Goal: Transaction & Acquisition: Purchase product/service

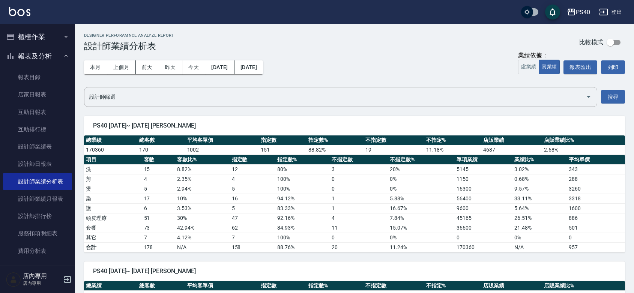
scroll to position [766, 0]
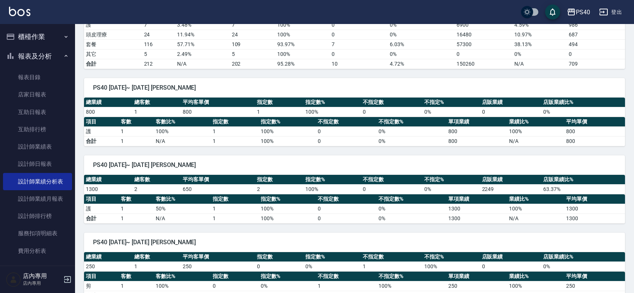
click at [42, 36] on button "櫃檯作業" at bounding box center [37, 37] width 69 height 20
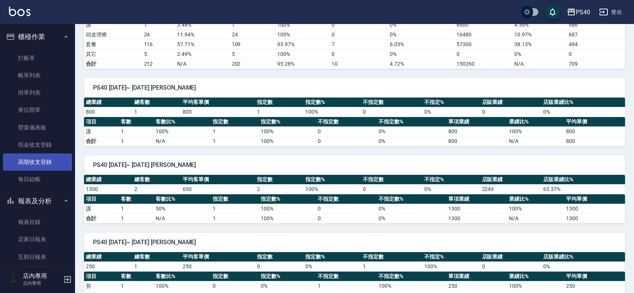
click at [32, 162] on link "高階收支登錄" at bounding box center [37, 161] width 69 height 17
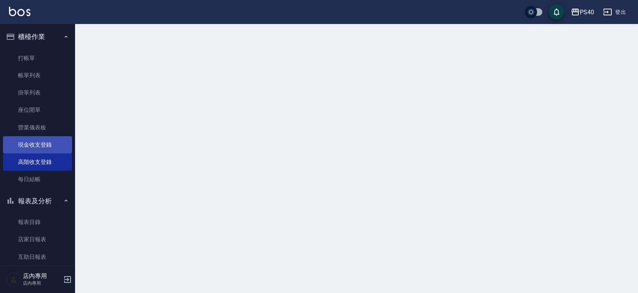
click at [35, 143] on link "現金收支登錄" at bounding box center [37, 144] width 69 height 17
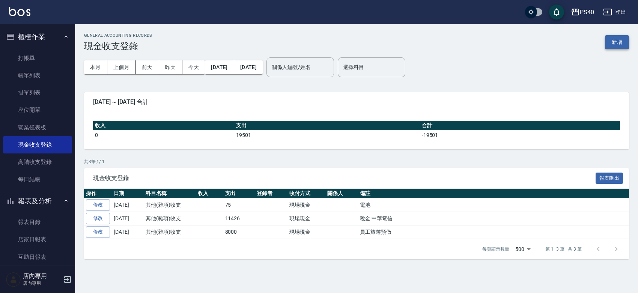
click at [623, 42] on button "新增" at bounding box center [617, 42] width 24 height 14
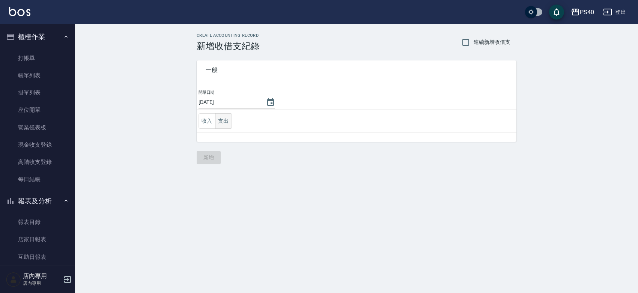
click at [224, 119] on button "支出" at bounding box center [223, 120] width 17 height 15
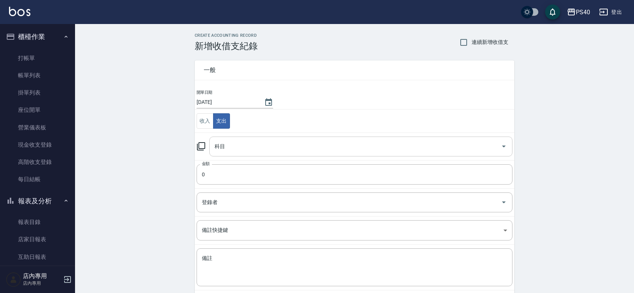
click at [270, 155] on div "科目" at bounding box center [360, 147] width 303 height 20
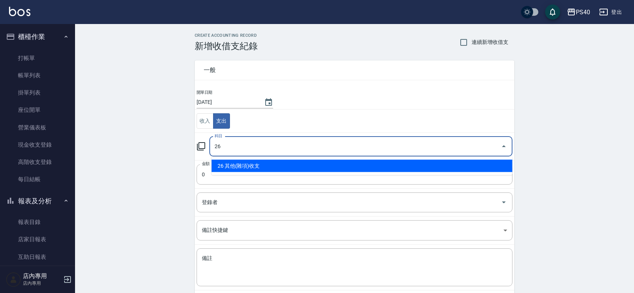
click at [262, 162] on li "26 其他(雜項)收支" at bounding box center [362, 166] width 301 height 12
type input "26 其他(雜項)收支"
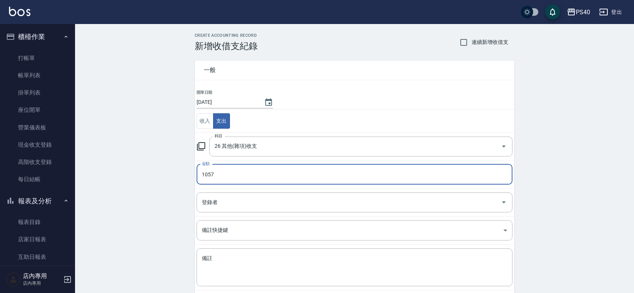
type input "1057"
drag, startPoint x: 144, startPoint y: 151, endPoint x: 134, endPoint y: 158, distance: 12.6
click at [146, 152] on div "CREATE ACCOUNTING RECORD 新增收借支紀錄 連續新增收借支 一般 開單日期 [DATE] 收入 支出 科目 26 其他(雜項)收支 科目…" at bounding box center [354, 177] width 559 height 307
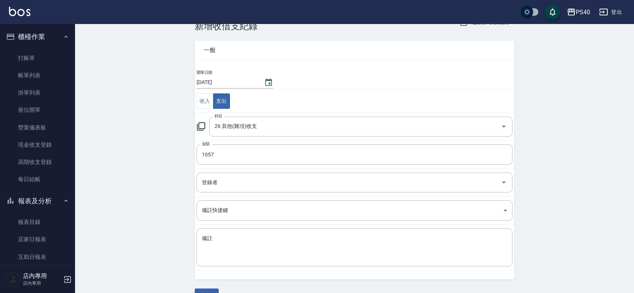
scroll to position [39, 0]
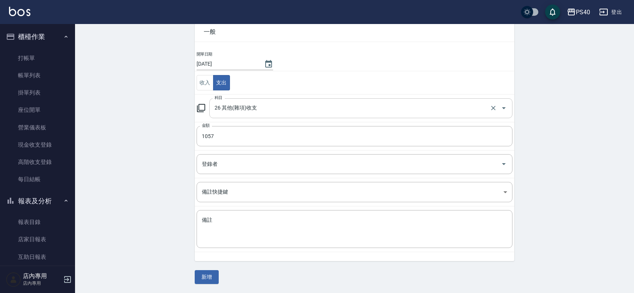
click at [287, 100] on div "26 其他(雜項)收支 科目" at bounding box center [360, 108] width 303 height 20
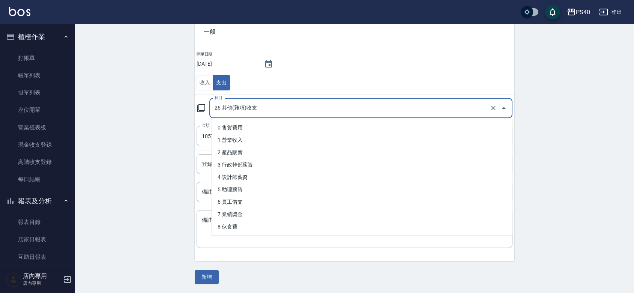
click at [287, 100] on div "26 其他(雜項)收支 科目" at bounding box center [360, 108] width 303 height 20
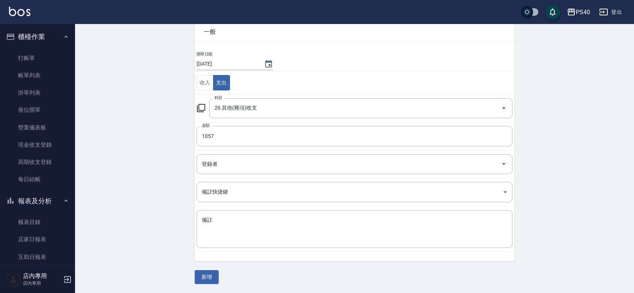
click at [131, 224] on div "CREATE ACCOUNTING RECORD 新增收借支紀錄 連續新增收借支 一般 開單日期 [DATE] 收入 支出 科目 26 其他(雜項)收支 科目…" at bounding box center [354, 139] width 559 height 307
click at [271, 104] on input "26 其他(雜項)收支" at bounding box center [350, 108] width 275 height 13
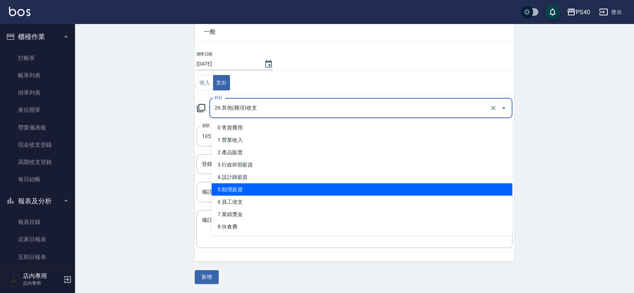
click at [249, 188] on li "5 助理薪資" at bounding box center [362, 189] width 301 height 12
type input "5 助理薪資"
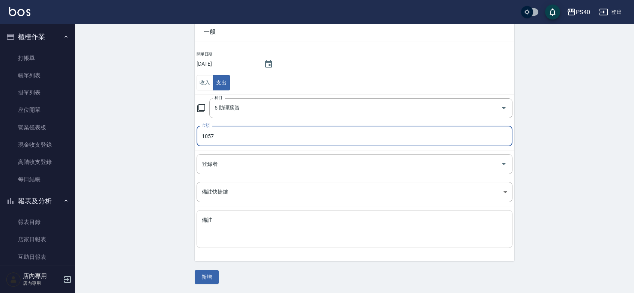
click at [247, 234] on textarea "備註" at bounding box center [354, 229] width 305 height 26
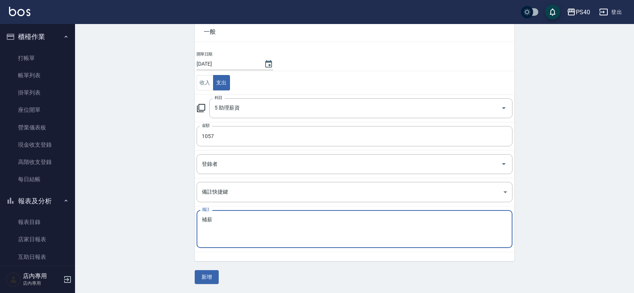
type textarea "補薪"
click at [206, 269] on div "一般 開單日期 [DATE] 收入 支出 科目 5 助理薪資 科目 金額 1057 金額 登錄者 登錄者 備註快捷鍵 ​ 備註快捷鍵 備註 補薪 x 備註 新增" at bounding box center [355, 148] width 320 height 271
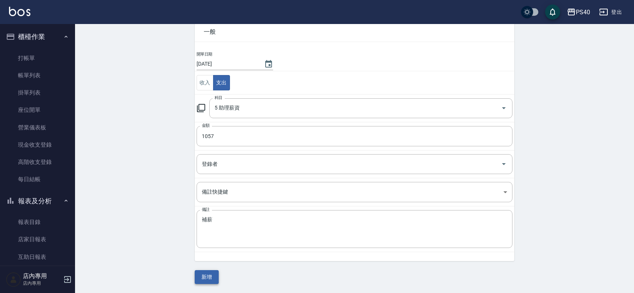
click at [204, 275] on button "新增" at bounding box center [207, 277] width 24 height 14
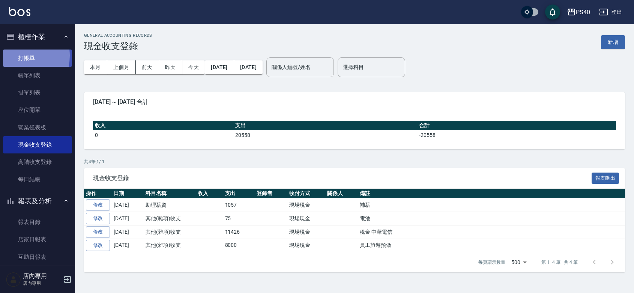
click at [16, 56] on link "打帳單" at bounding box center [37, 58] width 69 height 17
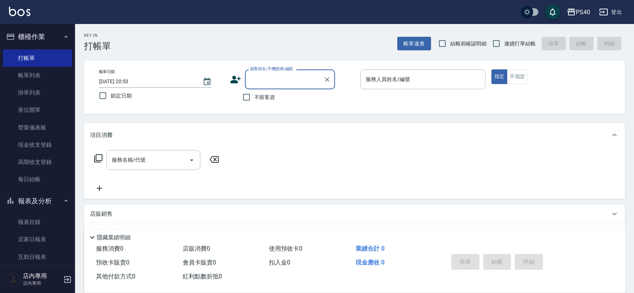
click at [258, 98] on span "不留客資" at bounding box center [264, 97] width 21 height 8
click at [254, 98] on input "不留客資" at bounding box center [247, 97] width 16 height 16
checkbox input "true"
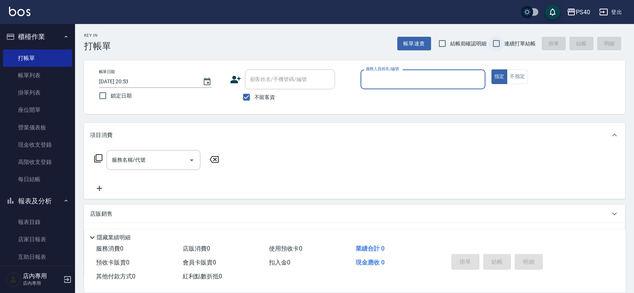
click at [499, 43] on input "連續打單結帳" at bounding box center [496, 44] width 16 height 16
checkbox input "true"
click at [443, 76] on input "服務人員姓名/編號" at bounding box center [423, 79] width 118 height 13
type input "[PERSON_NAME]-7"
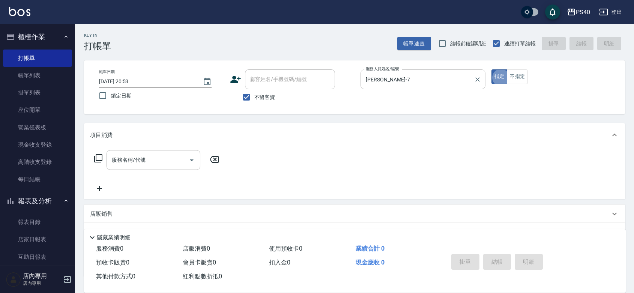
type button "true"
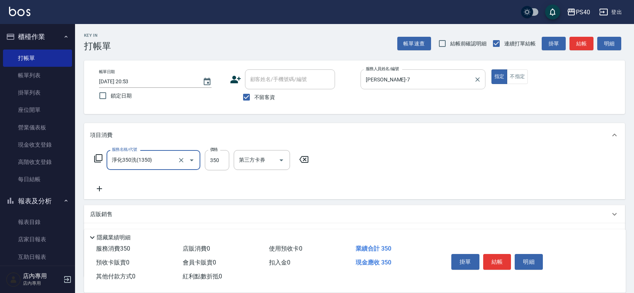
type input "淨化350洗(1350)"
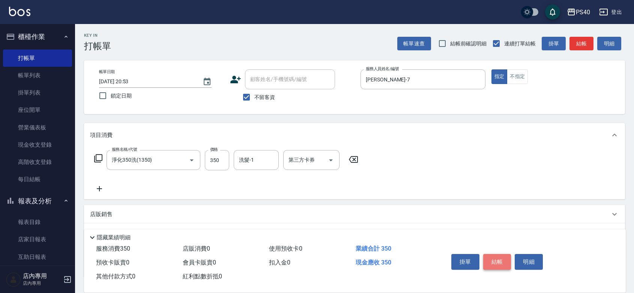
click at [500, 254] on button "結帳" at bounding box center [497, 262] width 28 height 16
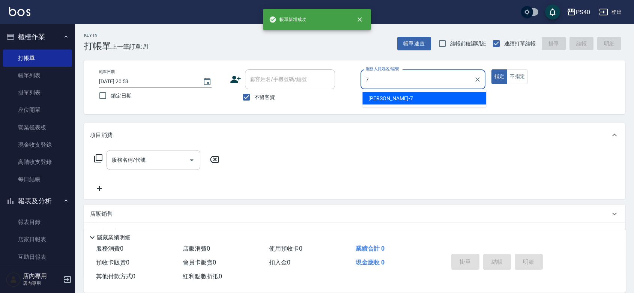
type input "[PERSON_NAME]-7"
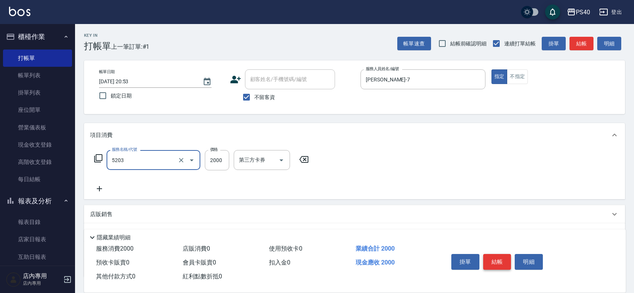
type input "染髮C餐(短髮)(5203)"
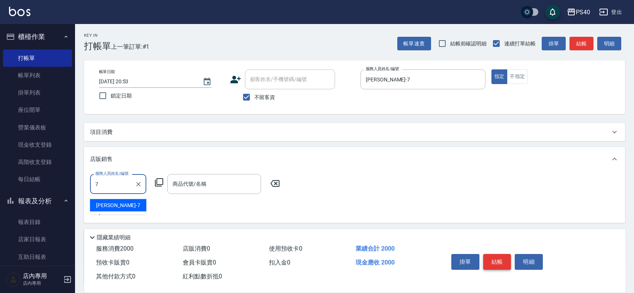
type input "[PERSON_NAME]-7"
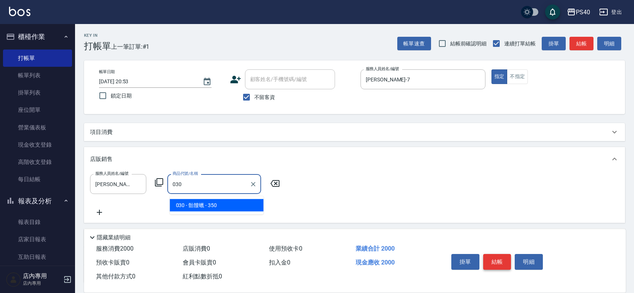
type input "骷髏蠟"
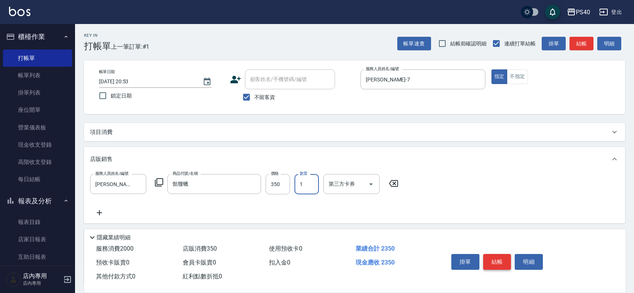
click at [500, 254] on button "結帳" at bounding box center [497, 262] width 28 height 16
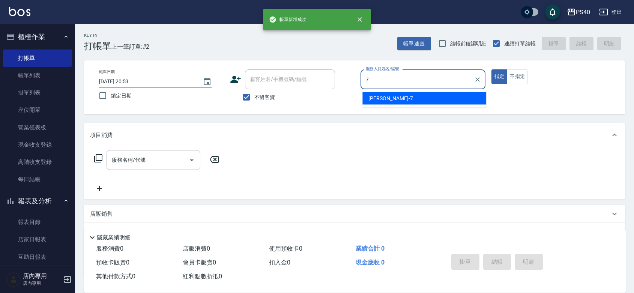
type input "[PERSON_NAME]-7"
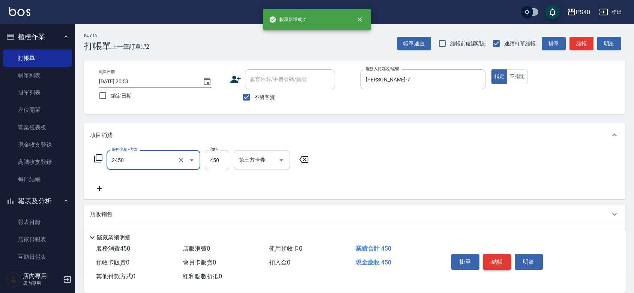
type input "C剪髮套餐(2450)"
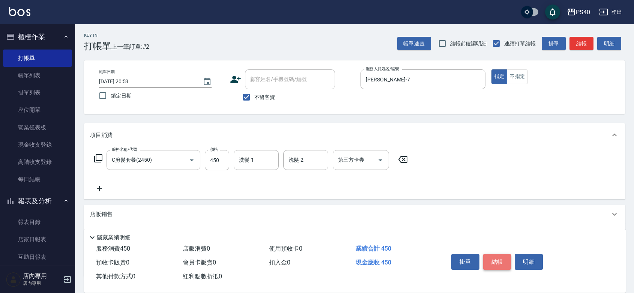
click at [500, 254] on button "結帳" at bounding box center [497, 262] width 28 height 16
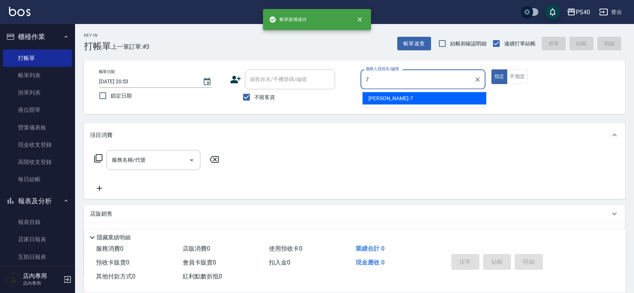
type input "[PERSON_NAME]-7"
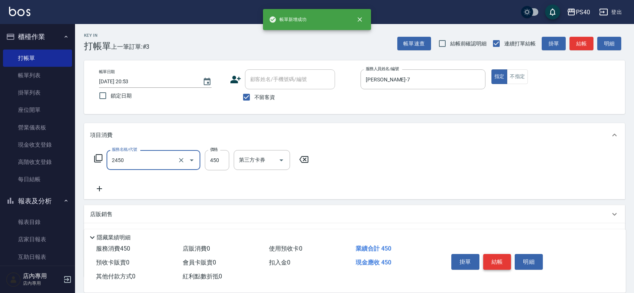
type input "C剪髮套餐(2450)"
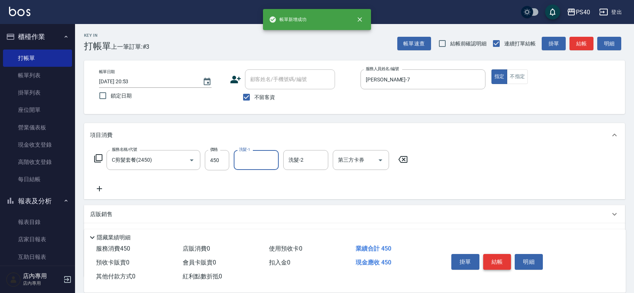
click at [500, 254] on button "結帳" at bounding box center [497, 262] width 28 height 16
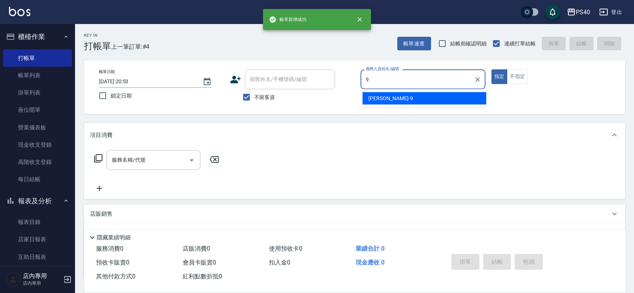
type input "[PERSON_NAME]-9"
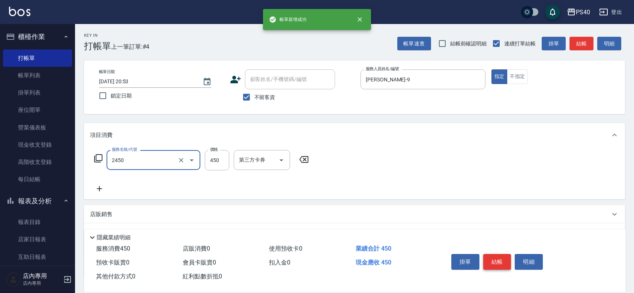
type input "C剪髮套餐(2450)"
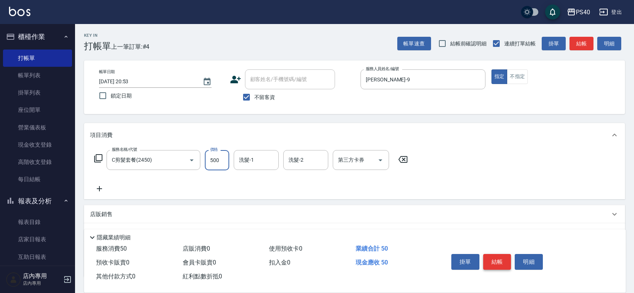
type input "500"
click at [500, 254] on button "結帳" at bounding box center [497, 262] width 28 height 16
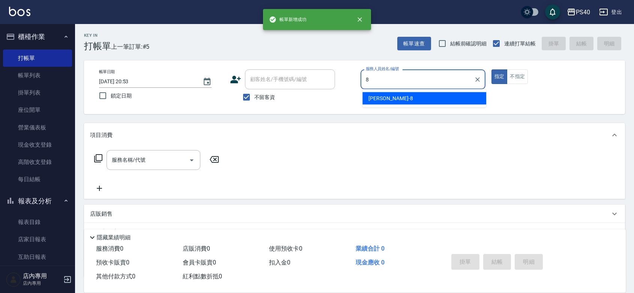
type input "[PERSON_NAME]-8"
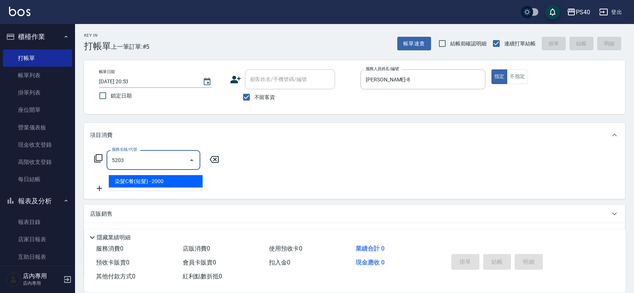
type input "染髮C餐(短髮)(5203)"
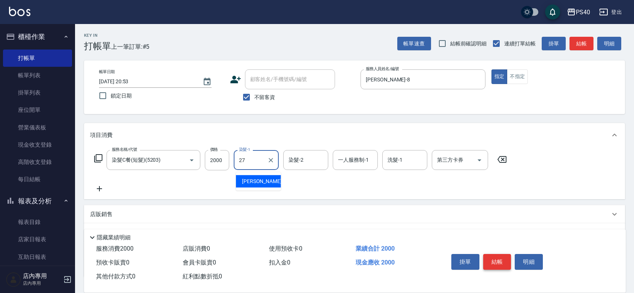
type input "[PERSON_NAME]-27"
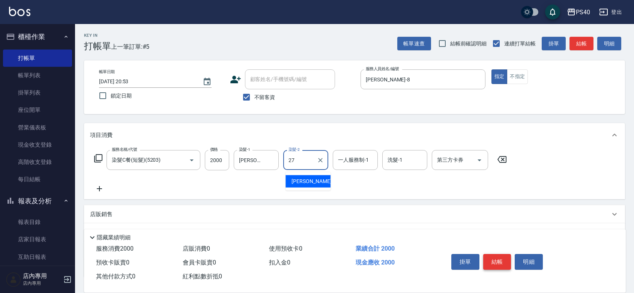
type input "[PERSON_NAME]-27"
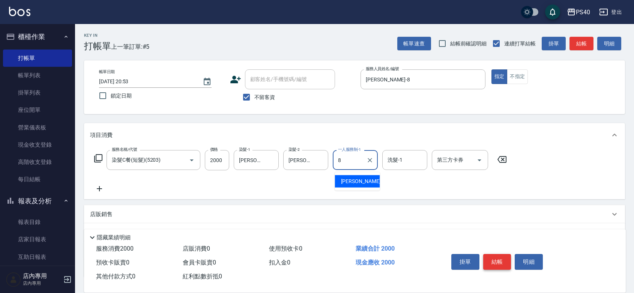
type input "[PERSON_NAME]-8"
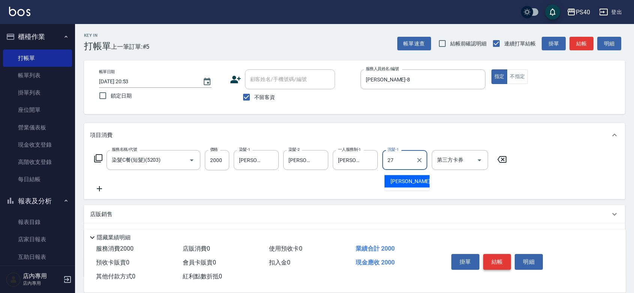
type input "[PERSON_NAME]-27"
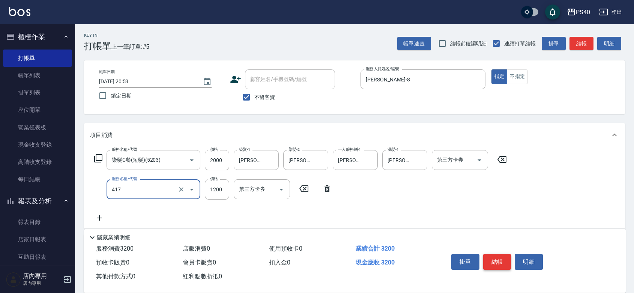
type input "哥德式(417)"
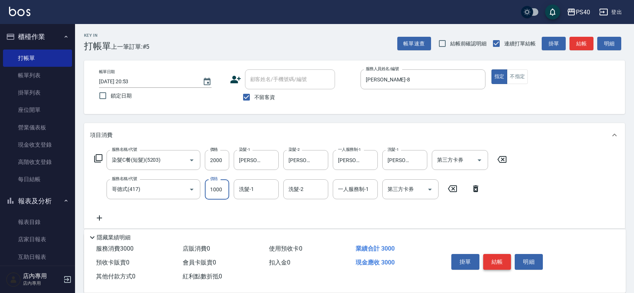
type input "1000"
type input "[PERSON_NAME]-27"
type input "[PERSON_NAME]-8"
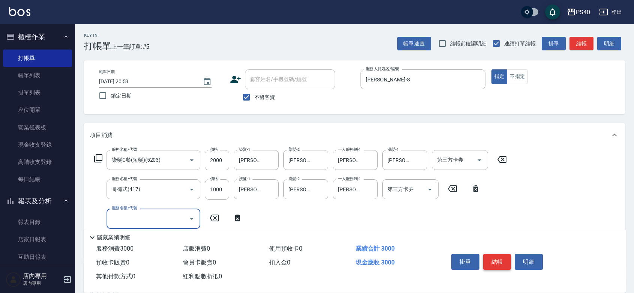
click at [500, 254] on button "結帳" at bounding box center [497, 262] width 28 height 16
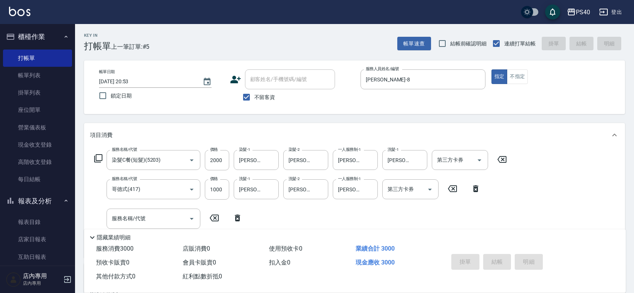
type input "[DATE] 20:54"
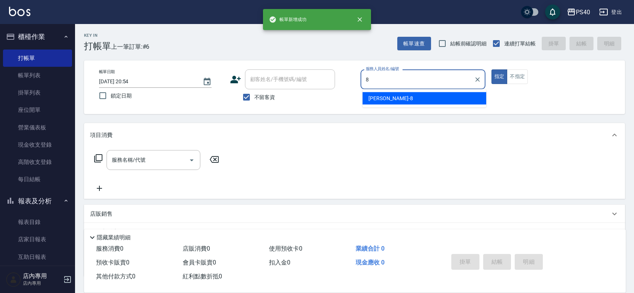
type input "[PERSON_NAME]-8"
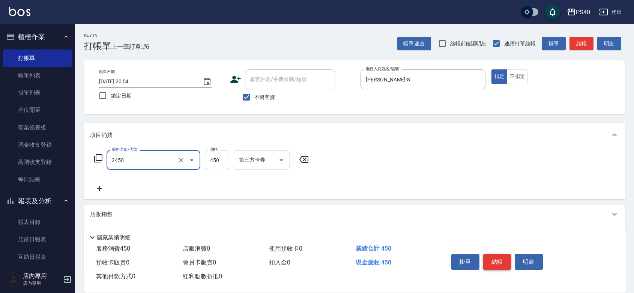
type input "C剪髮套餐(2450)"
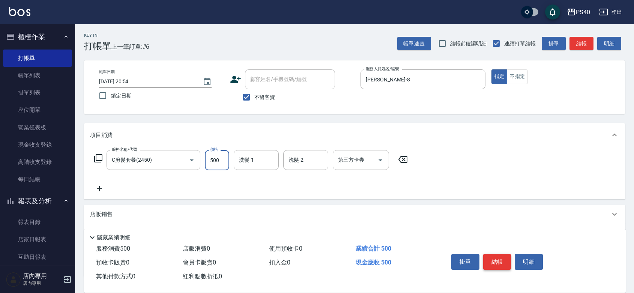
type input "500"
type input "[PERSON_NAME]-27"
click at [500, 254] on button "結帳" at bounding box center [497, 262] width 28 height 16
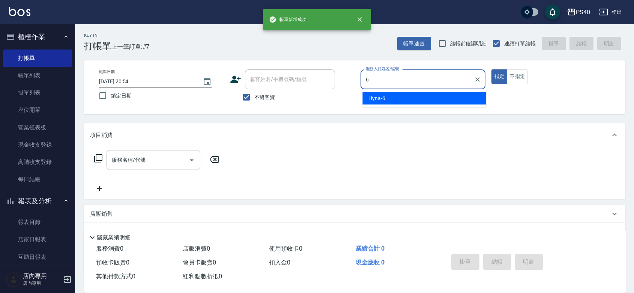
type input "Hyna-6"
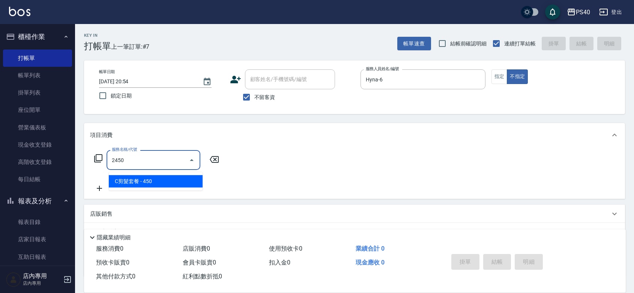
type input "C剪髮套餐(2450)"
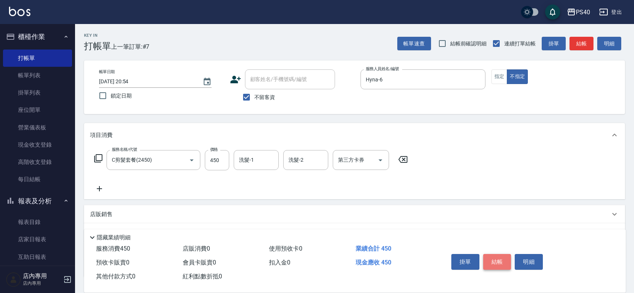
click at [500, 254] on button "結帳" at bounding box center [497, 262] width 28 height 16
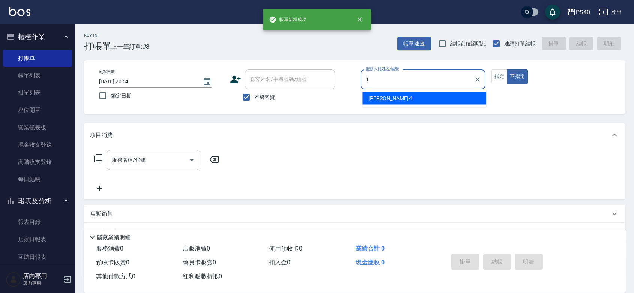
type input "[PERSON_NAME]-1"
type button "false"
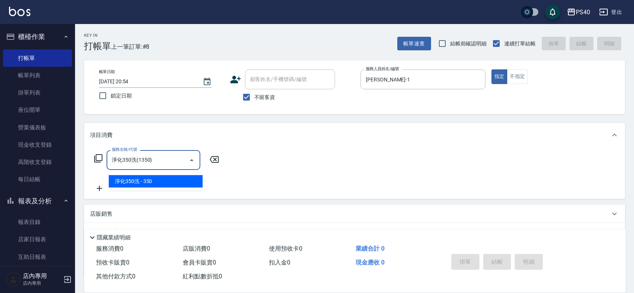
type input "淨化350洗(1350)"
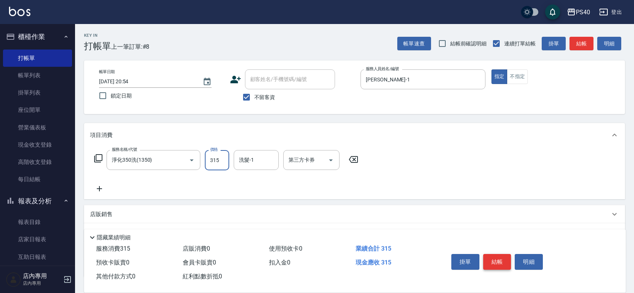
type input "315"
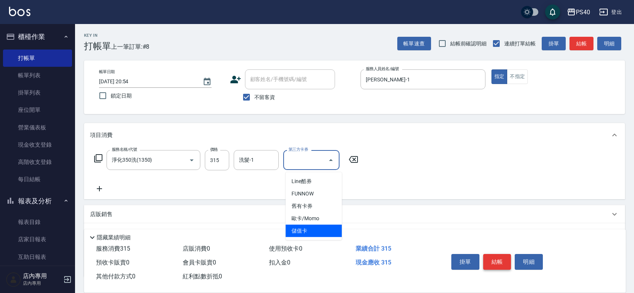
type input "儲值卡"
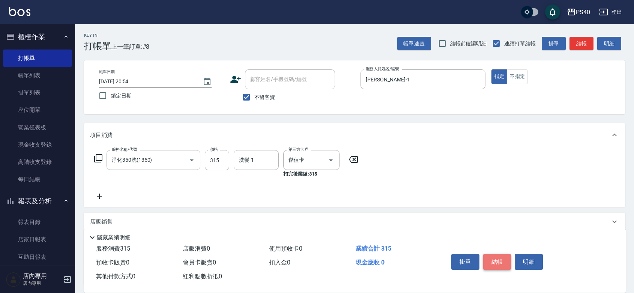
click at [500, 254] on button "結帳" at bounding box center [497, 262] width 28 height 16
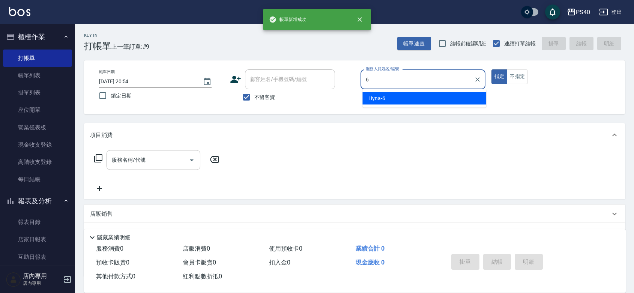
type input "Hyna-6"
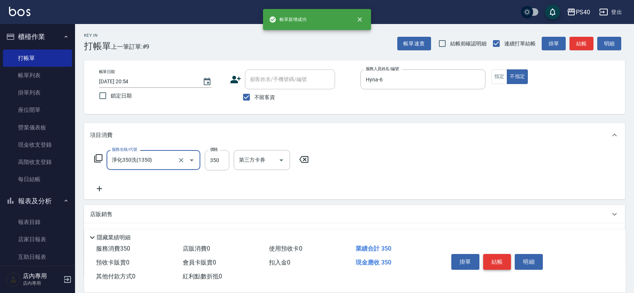
type input "淨化350洗(1350)"
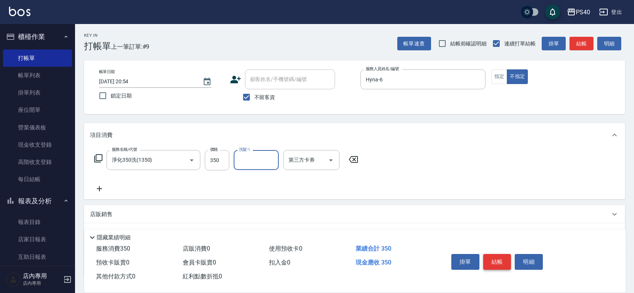
click at [500, 254] on button "結帳" at bounding box center [497, 262] width 28 height 16
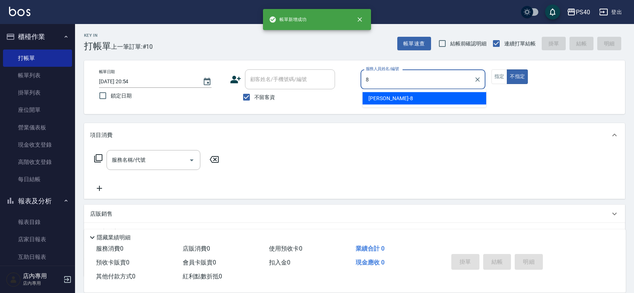
type input "[PERSON_NAME]-8"
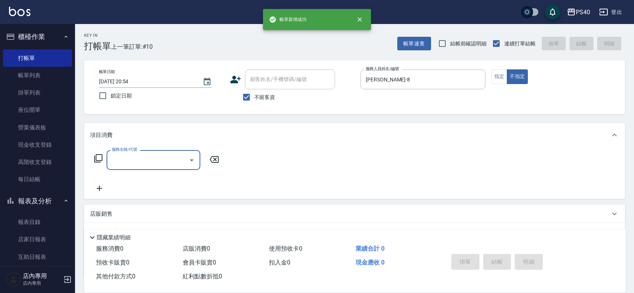
type input "3"
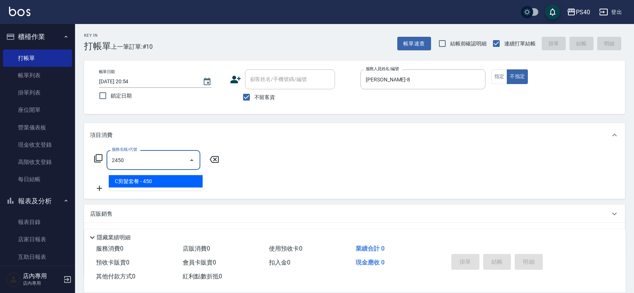
type input "C剪髮套餐(2450)"
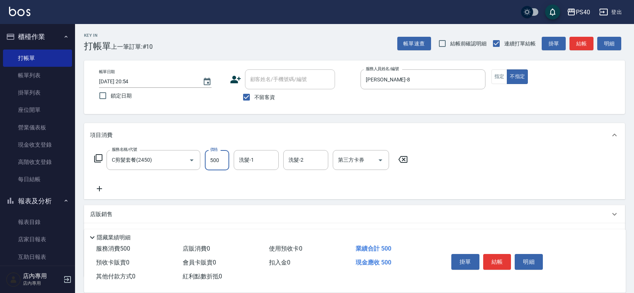
type input "500"
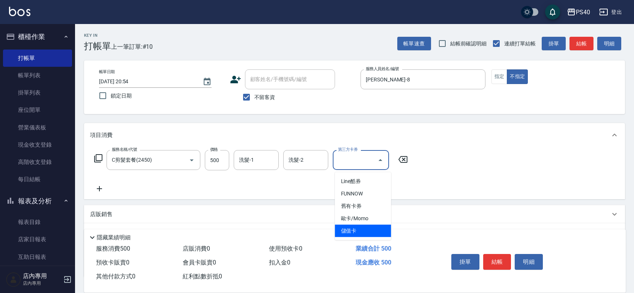
type input "儲值卡"
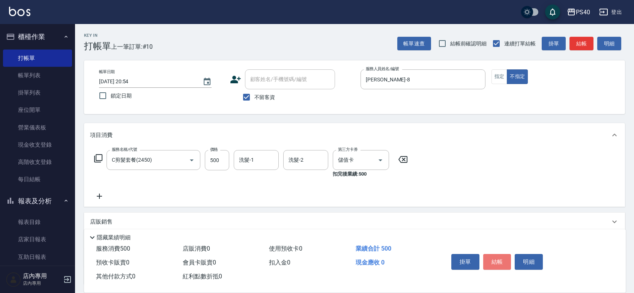
click at [501, 254] on button "結帳" at bounding box center [497, 262] width 28 height 16
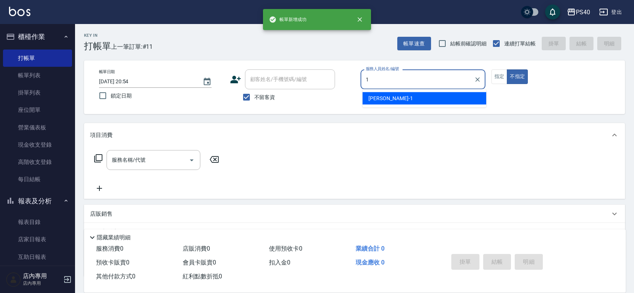
type input "[PERSON_NAME]-1"
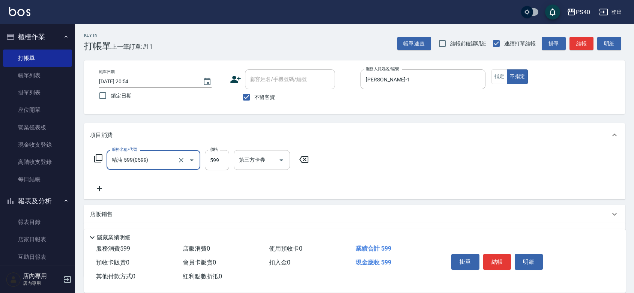
type input "精油-599(0599)"
type input "600"
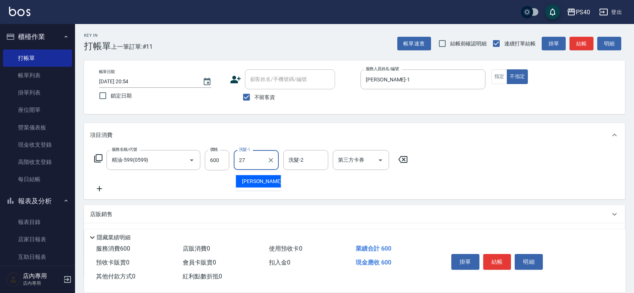
type input "[PERSON_NAME]-27"
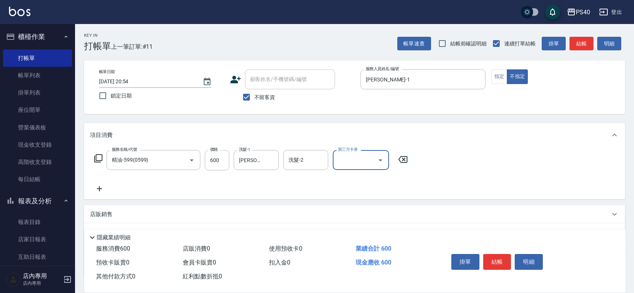
click at [501, 254] on button "結帳" at bounding box center [497, 262] width 28 height 16
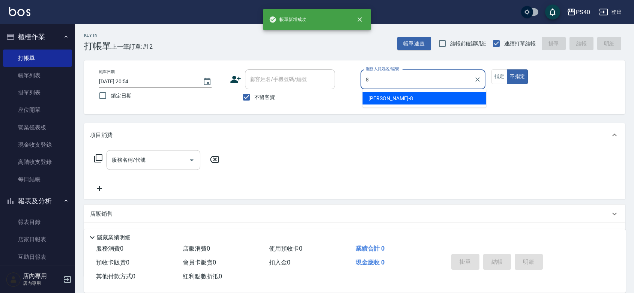
type input "[PERSON_NAME]-8"
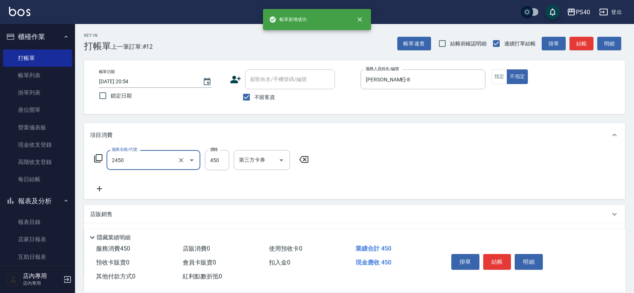
type input "C剪髮套餐(2450)"
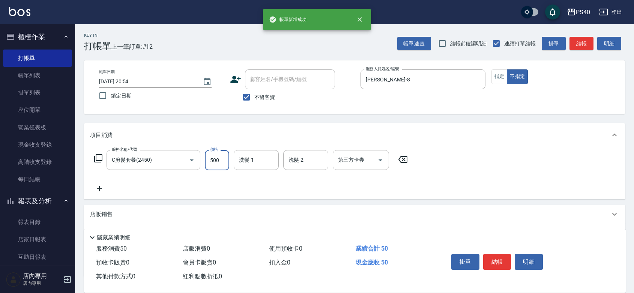
type input "500"
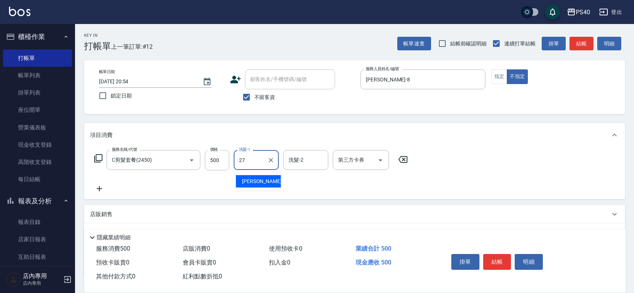
type input "[PERSON_NAME]-27"
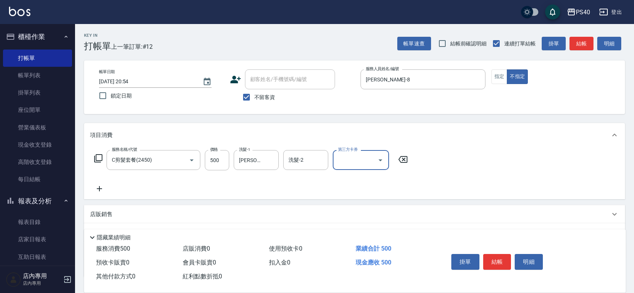
click at [501, 254] on button "結帳" at bounding box center [497, 262] width 28 height 16
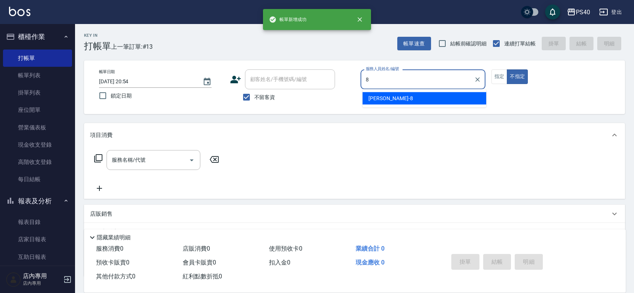
type input "[PERSON_NAME]-8"
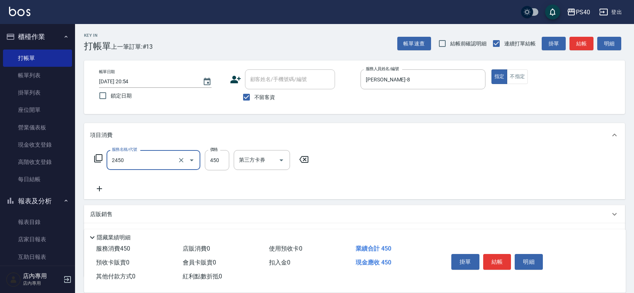
type input "C剪髮套餐(2450)"
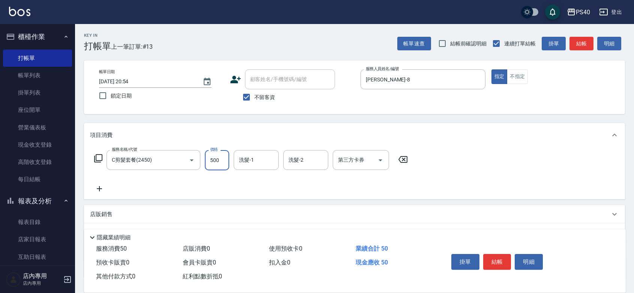
type input "500"
click at [501, 254] on button "結帳" at bounding box center [497, 262] width 28 height 16
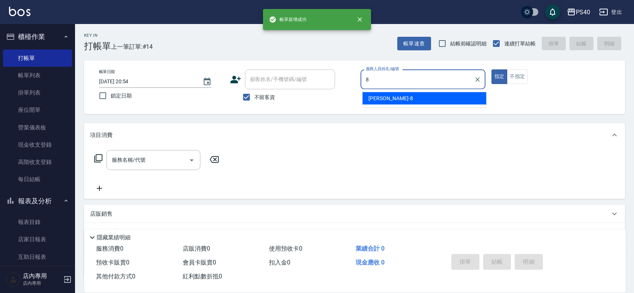
type input "[PERSON_NAME]-8"
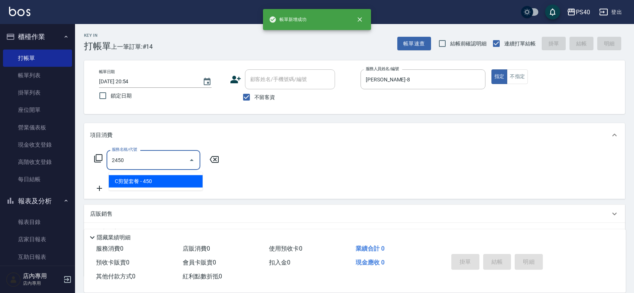
type input "C剪髮套餐(2450)"
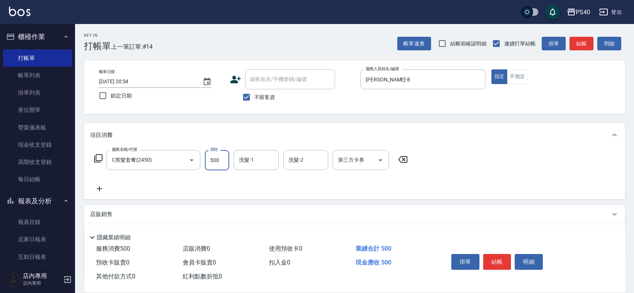
type input "500"
click at [501, 254] on button "結帳" at bounding box center [497, 262] width 28 height 16
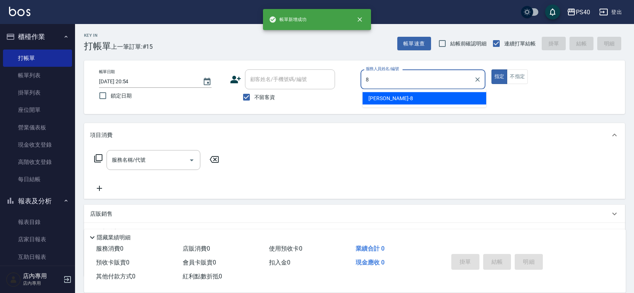
type input "[PERSON_NAME]-8"
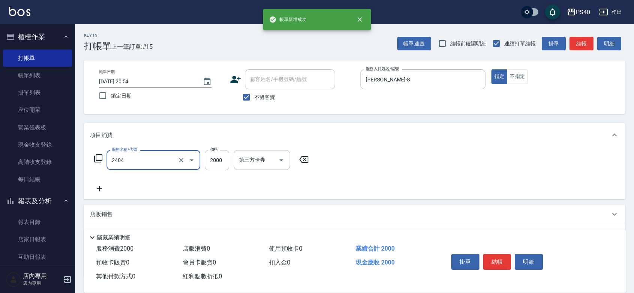
type input "燙髮D餐(2404)"
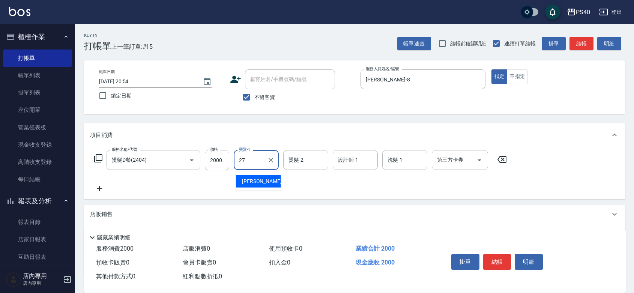
type input "[PERSON_NAME]-27"
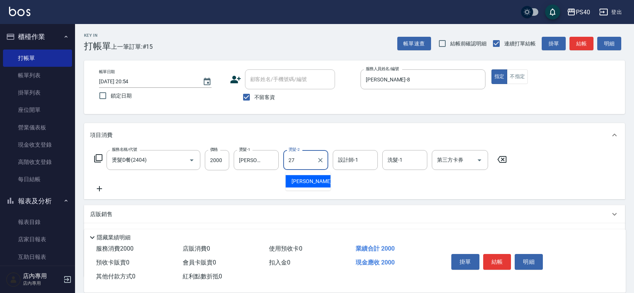
type input "[PERSON_NAME]-27"
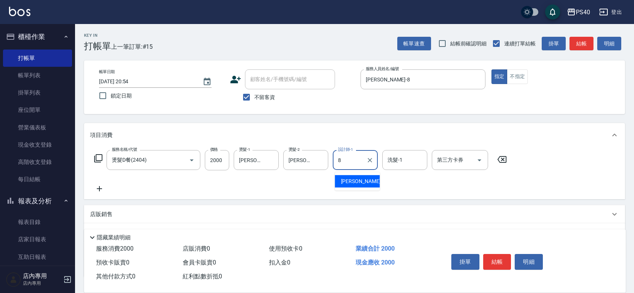
type input "[PERSON_NAME]-8"
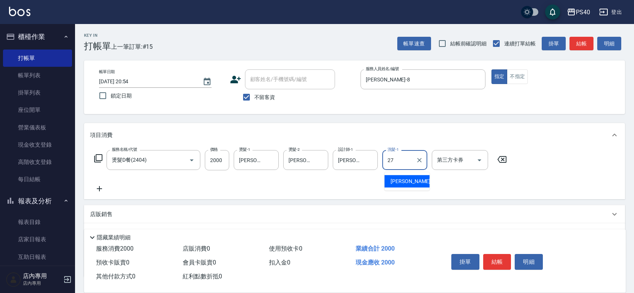
type input "[PERSON_NAME]-27"
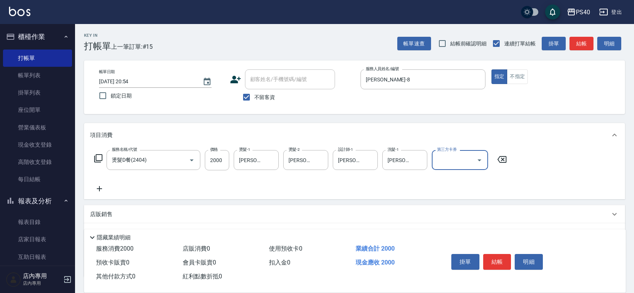
click at [501, 254] on button "結帳" at bounding box center [497, 262] width 28 height 16
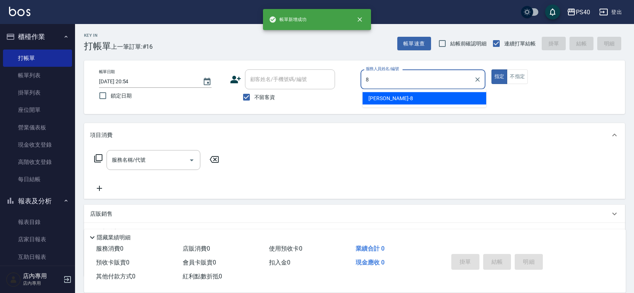
type input "[PERSON_NAME]-8"
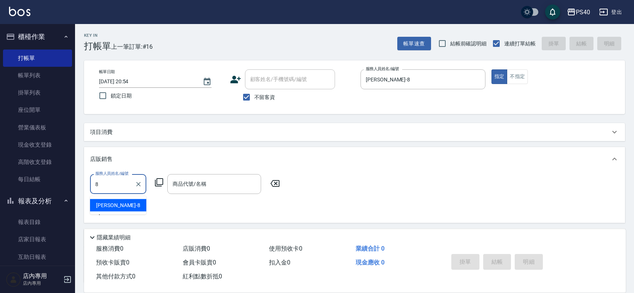
type input "[PERSON_NAME]-8"
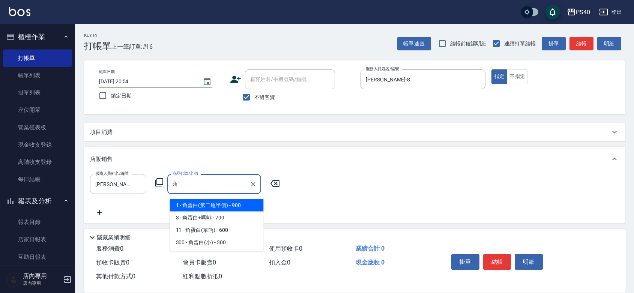
type input "角蛋白(第二瓶半價)"
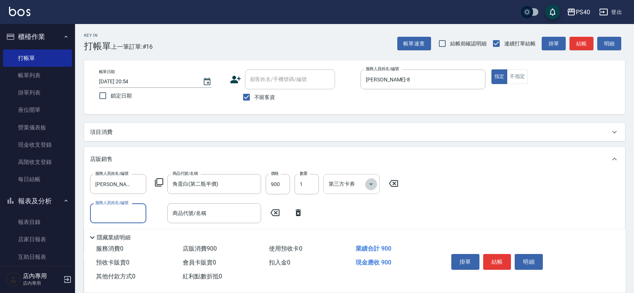
click at [374, 190] on button "Open" at bounding box center [371, 184] width 12 height 12
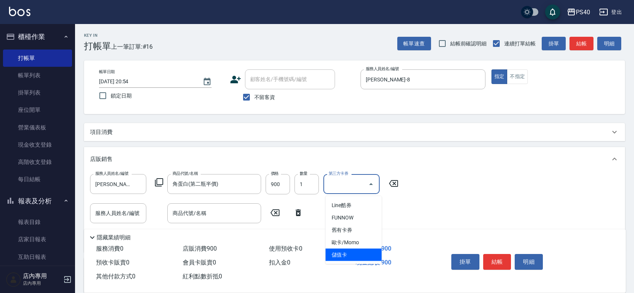
click at [354, 250] on span "儲值卡" at bounding box center [354, 255] width 56 height 12
type input "儲值卡"
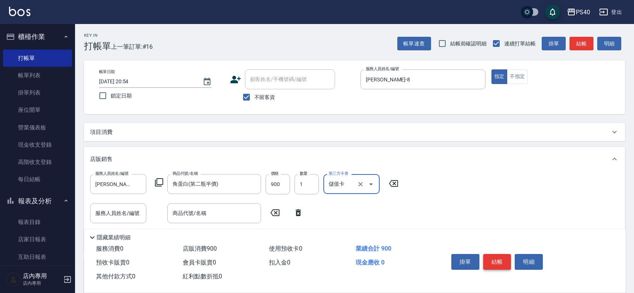
click at [495, 254] on button "結帳" at bounding box center [497, 262] width 28 height 16
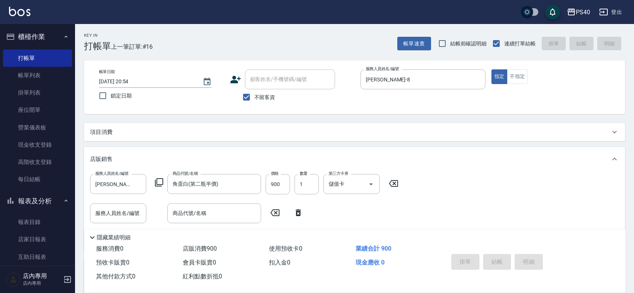
type input "[DATE] 20:55"
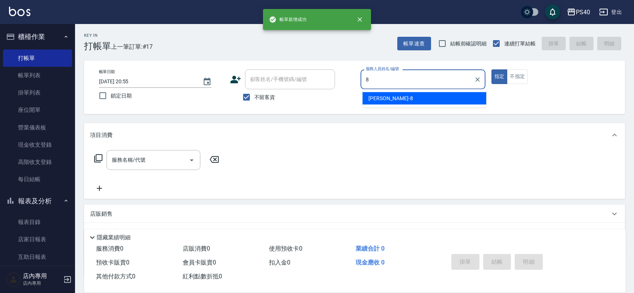
type input "[PERSON_NAME]-8"
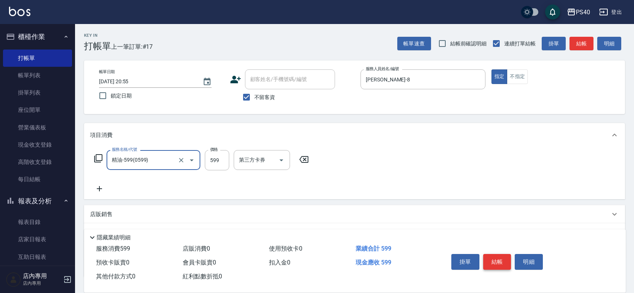
type input "精油-599(0599)"
type input "900"
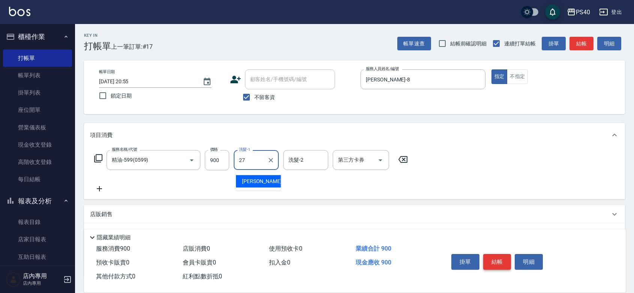
type input "[PERSON_NAME]-27"
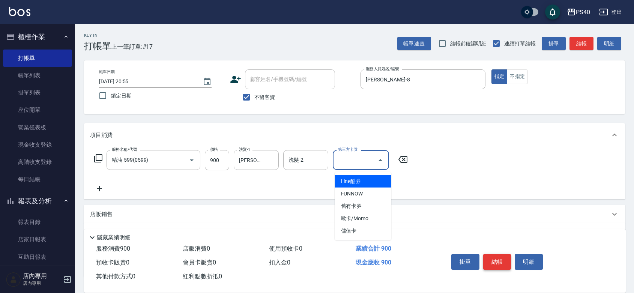
type input "儲值卡"
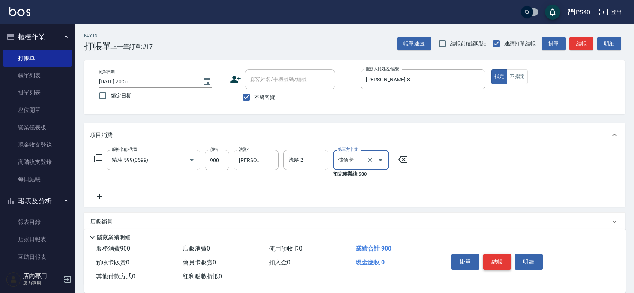
click at [495, 254] on button "結帳" at bounding box center [497, 262] width 28 height 16
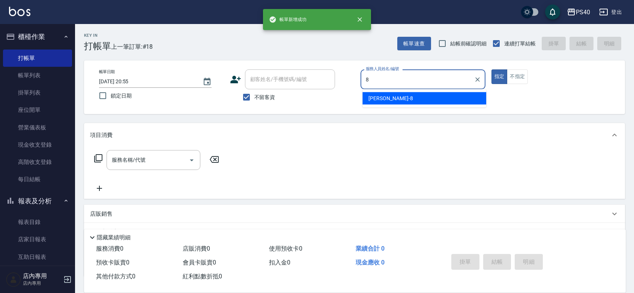
type input "[PERSON_NAME]-8"
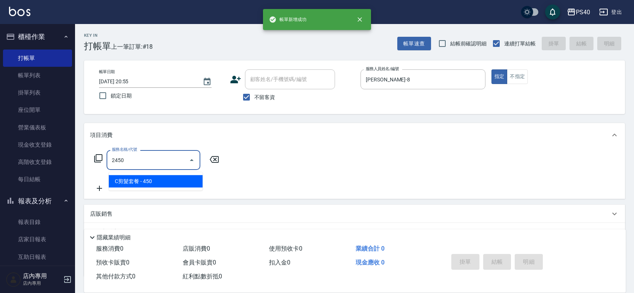
type input "C剪髮套餐(2450)"
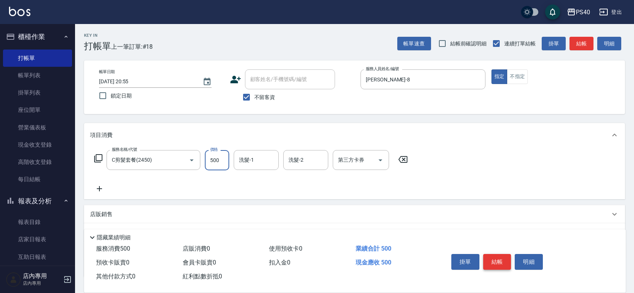
type input "500"
click at [495, 254] on button "結帳" at bounding box center [497, 262] width 28 height 16
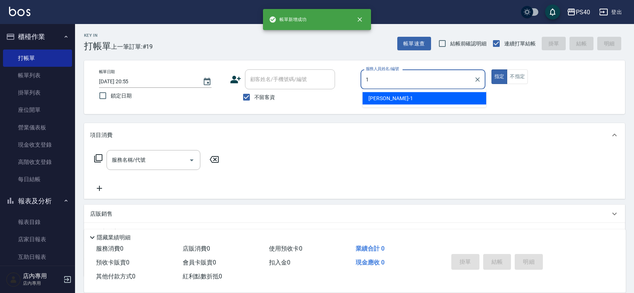
type input "[PERSON_NAME]-1"
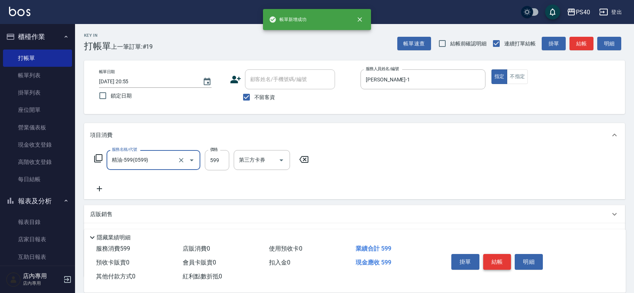
type input "精油-599(0599)"
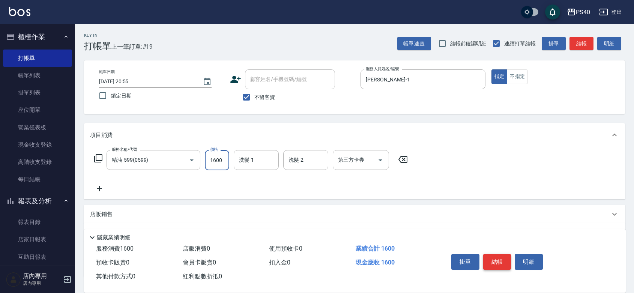
type input "1600"
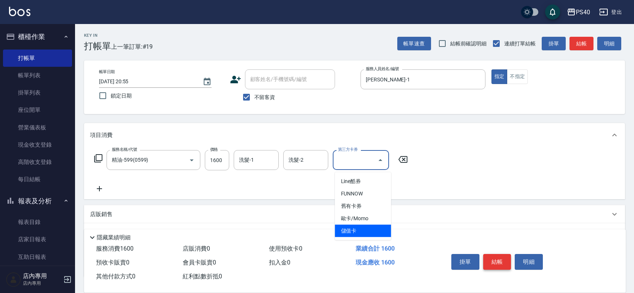
type input "儲值卡"
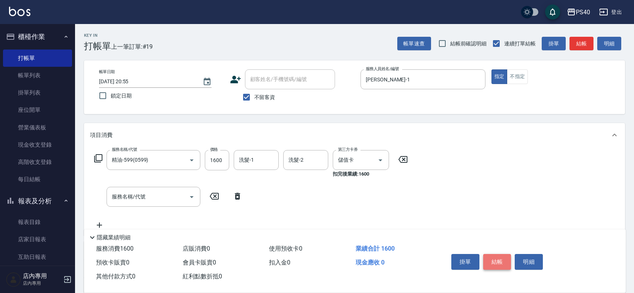
click at [495, 254] on button "結帳" at bounding box center [497, 262] width 28 height 16
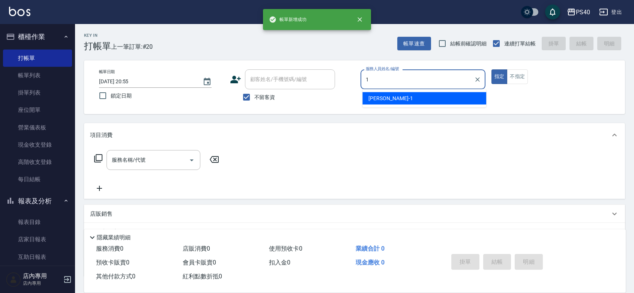
type input "[PERSON_NAME]-1"
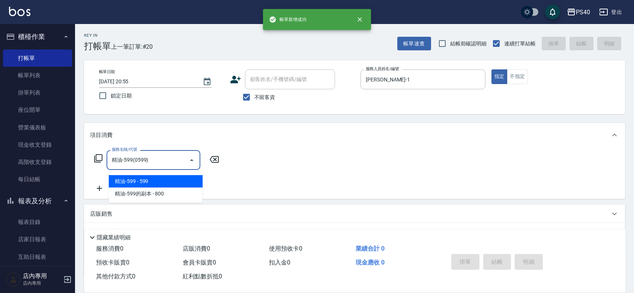
type input "精油-599(0599)"
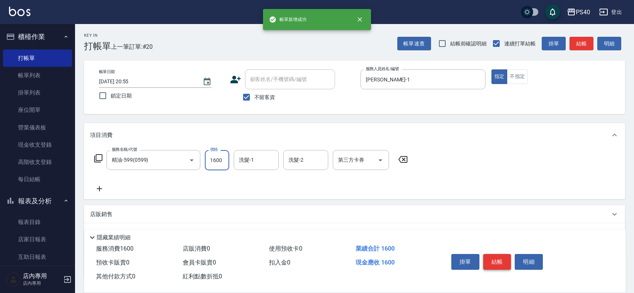
type input "1600"
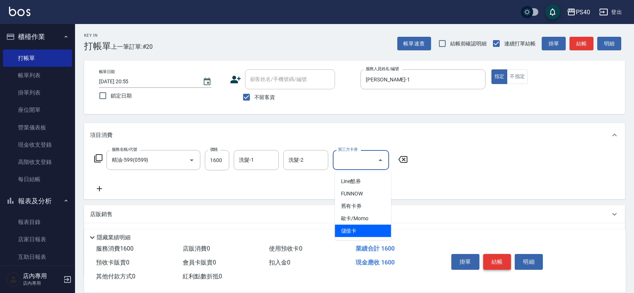
type input "儲值卡"
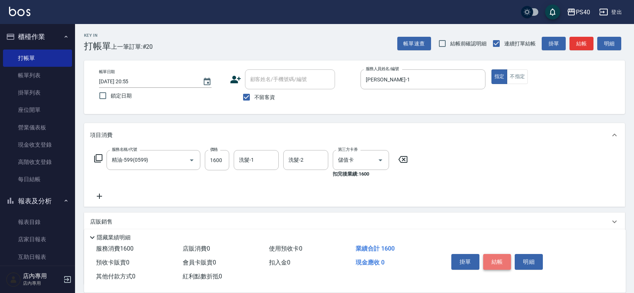
click at [495, 254] on button "結帳" at bounding box center [497, 262] width 28 height 16
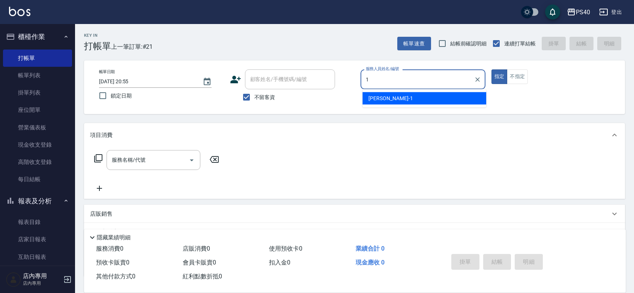
type input "[PERSON_NAME]-1"
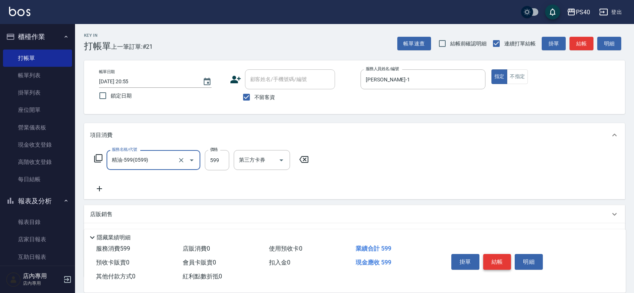
type input "精油-599(0599)"
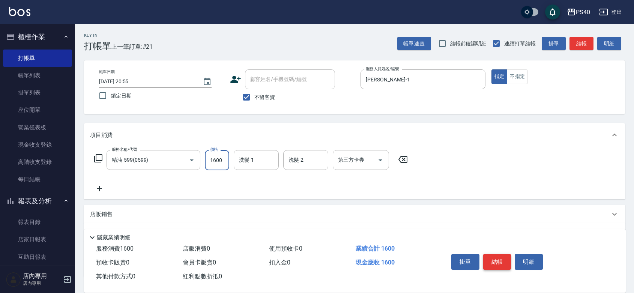
type input "1600"
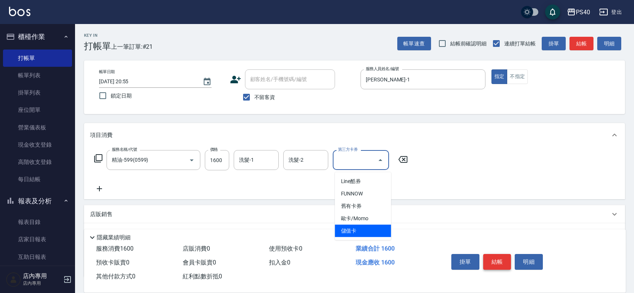
type input "儲值卡"
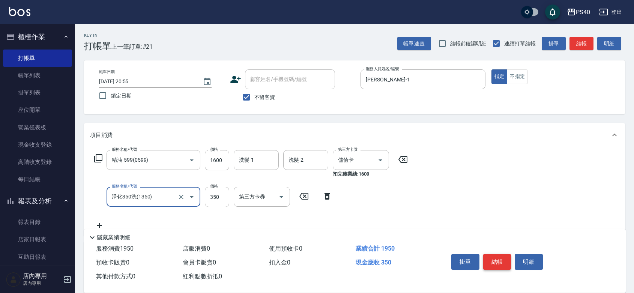
type input "淨化350洗(1350)"
type input "250"
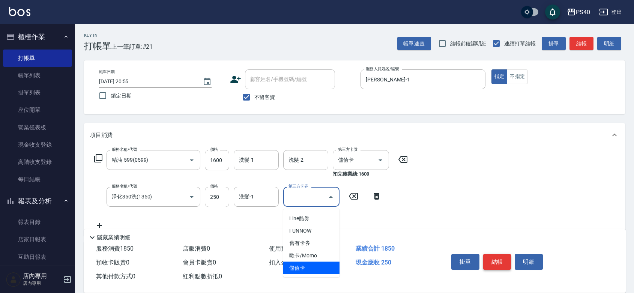
type input "儲值卡"
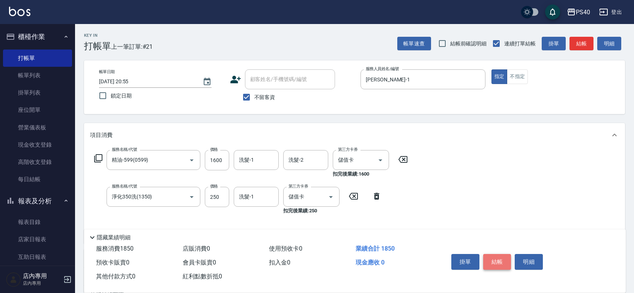
click at [495, 254] on button "結帳" at bounding box center [497, 262] width 28 height 16
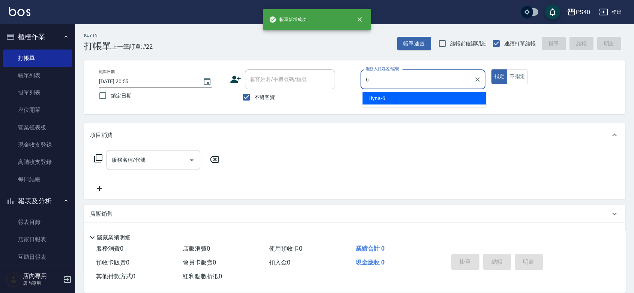
type input "Hyna-6"
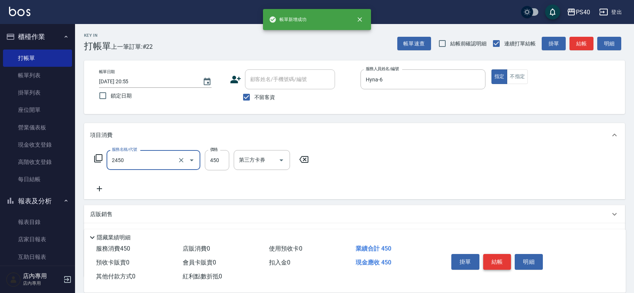
type input "C剪髮套餐(2450)"
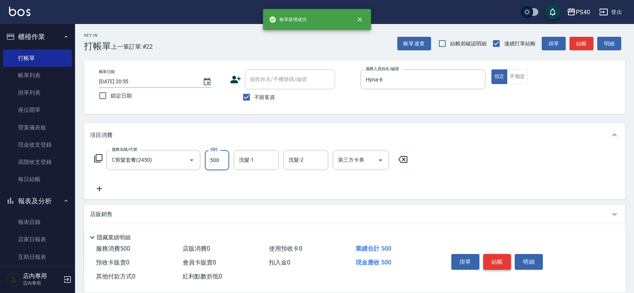
type input "500"
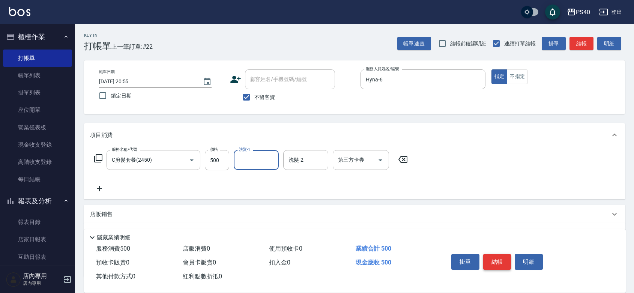
click at [495, 254] on button "結帳" at bounding box center [497, 262] width 28 height 16
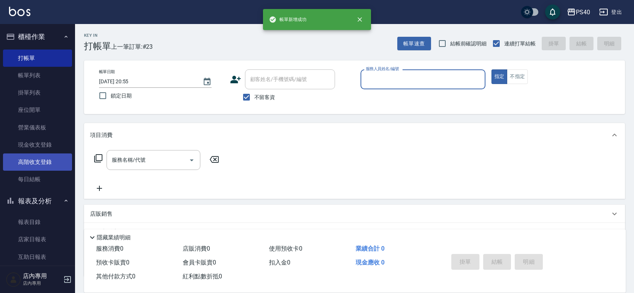
scroll to position [109, 0]
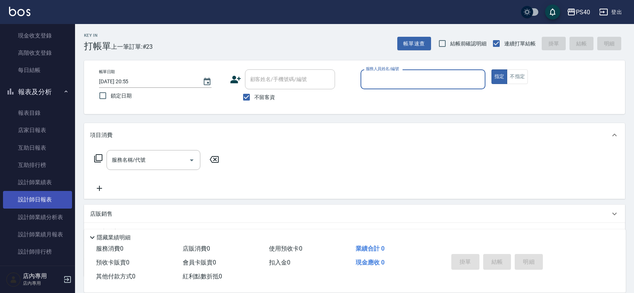
click at [46, 200] on link "設計師日報表" at bounding box center [37, 199] width 69 height 17
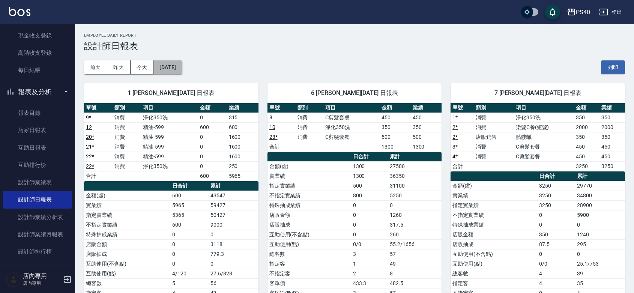
click at [163, 70] on button "[DATE]" at bounding box center [167, 67] width 29 height 14
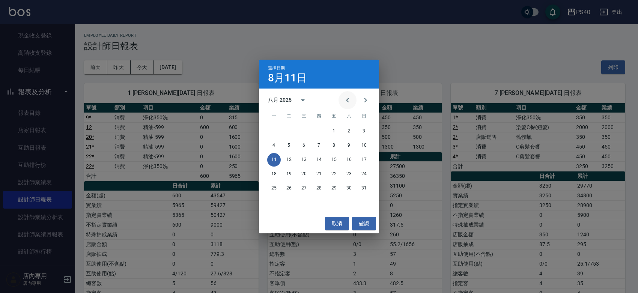
click at [343, 100] on icon "Previous month" at bounding box center [347, 100] width 9 height 9
click at [333, 147] on button "11" at bounding box center [334, 146] width 14 height 14
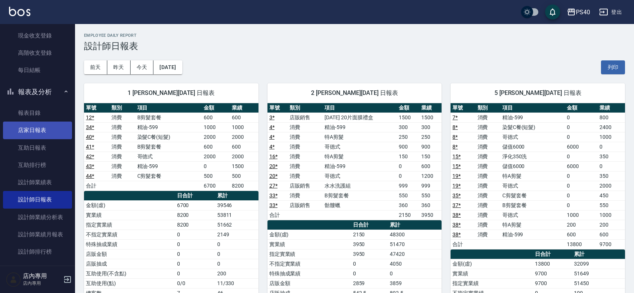
click at [32, 126] on link "店家日報表" at bounding box center [37, 130] width 69 height 17
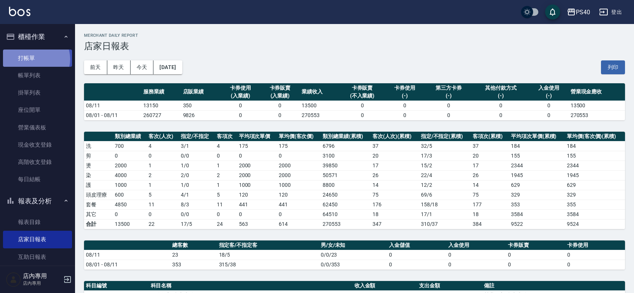
click at [33, 59] on link "打帳單" at bounding box center [37, 58] width 69 height 17
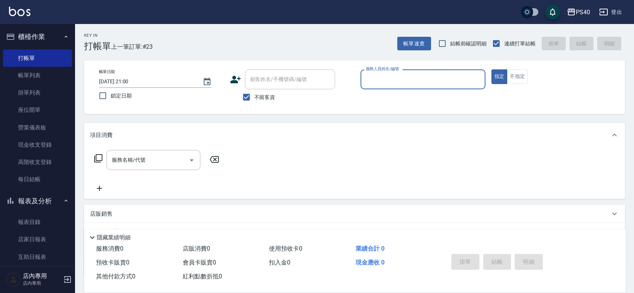
click at [430, 80] on input "服務人員姓名/編號" at bounding box center [423, 79] width 118 height 13
type input "[PERSON_NAME]-8"
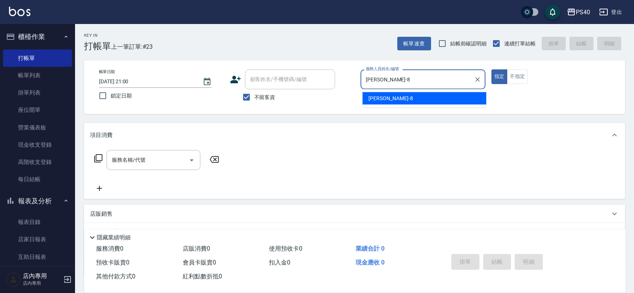
type button "true"
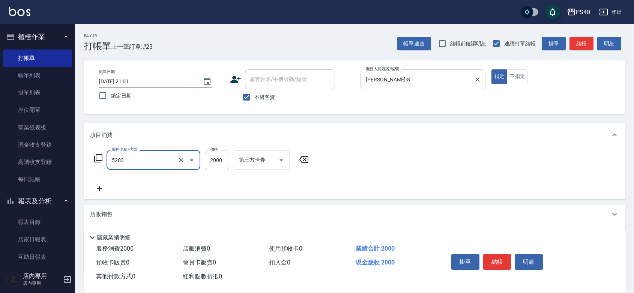
type input "染髮C餐(短髮)(5203)"
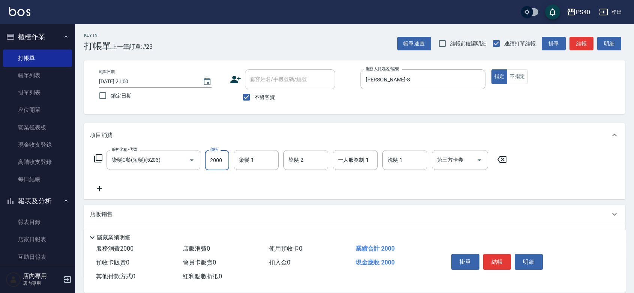
click at [207, 157] on input "2000" at bounding box center [217, 160] width 24 height 20
type input "1500"
click at [495, 254] on button "結帳" at bounding box center [497, 262] width 28 height 16
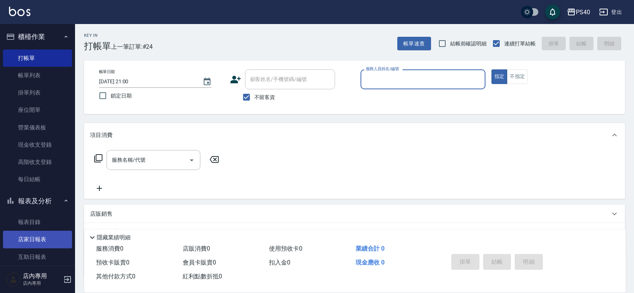
click at [43, 240] on link "店家日報表" at bounding box center [37, 239] width 69 height 17
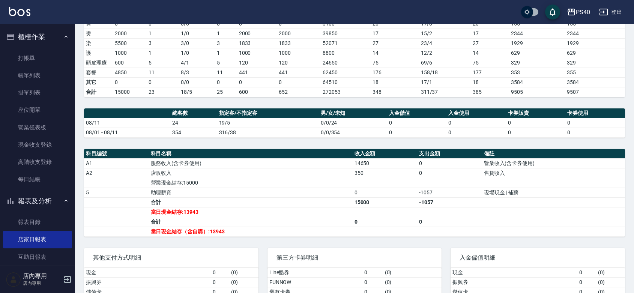
scroll to position [186, 0]
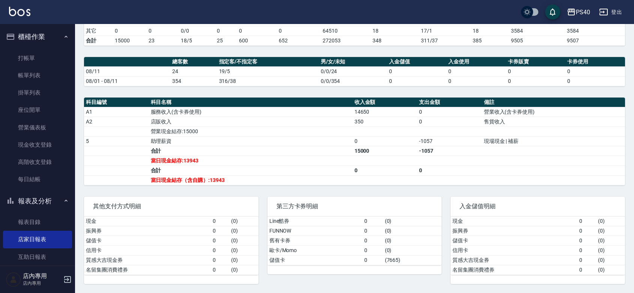
click at [233, 184] on td "當日現金結存（含自購）:13943" at bounding box center [251, 180] width 204 height 10
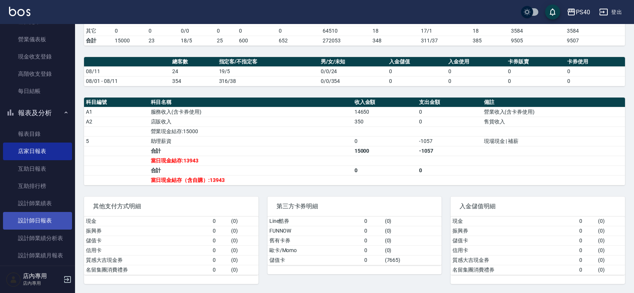
scroll to position [109, 0]
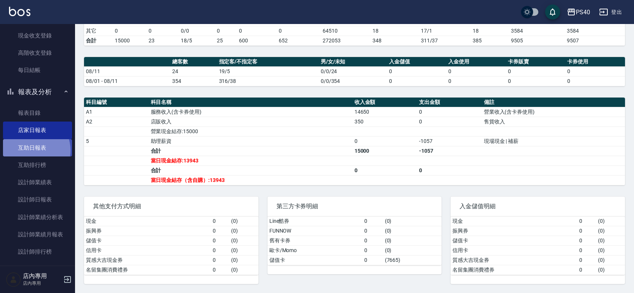
click at [31, 150] on link "互助日報表" at bounding box center [37, 147] width 69 height 17
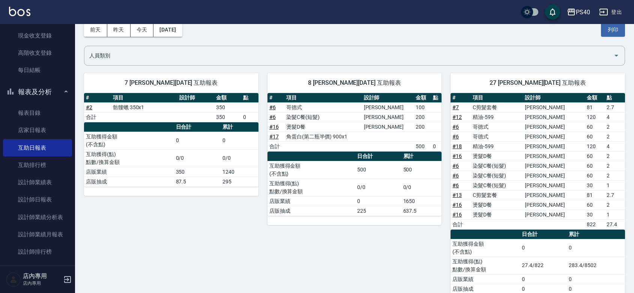
scroll to position [58, 0]
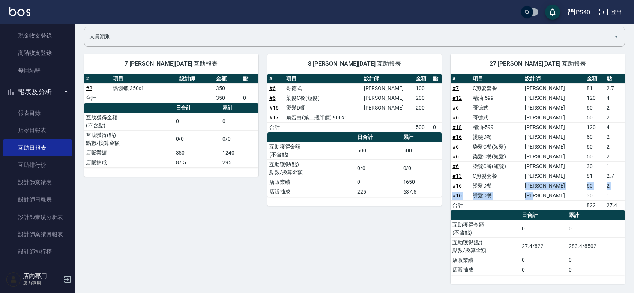
drag, startPoint x: 570, startPoint y: 192, endPoint x: 543, endPoint y: 185, distance: 28.1
click at [543, 185] on tbody "# 7 C剪髮套餐 [PERSON_NAME] 81 2.7 # 12 精油-599 [PERSON_NAME]120 4 # 6 哥德式 [PERSON_N…" at bounding box center [538, 146] width 174 height 127
drag, startPoint x: 542, startPoint y: 171, endPoint x: 536, endPoint y: 171, distance: 6.8
click at [536, 171] on tr "# 13 C剪髮套餐 [PERSON_NAME] 81 2.7" at bounding box center [538, 176] width 174 height 10
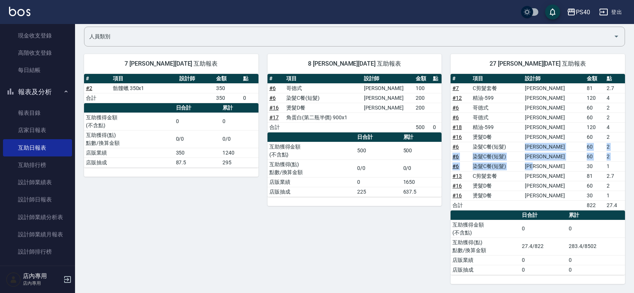
drag, startPoint x: 557, startPoint y: 162, endPoint x: 544, endPoint y: 141, distance: 25.6
click at [544, 141] on tbody "# 7 C剪髮套餐 [PERSON_NAME] 81 2.7 # 12 精油-599 [PERSON_NAME]120 4 # 6 哥德式 [PERSON_N…" at bounding box center [538, 146] width 174 height 127
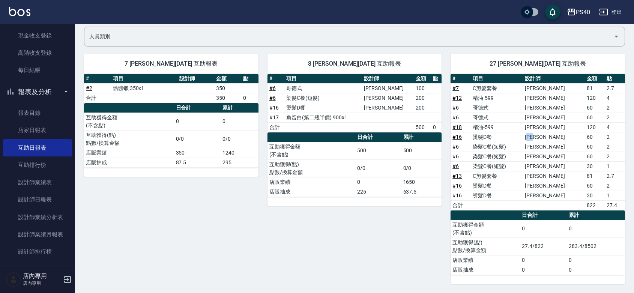
drag, startPoint x: 565, startPoint y: 136, endPoint x: 547, endPoint y: 133, distance: 18.3
click at [547, 134] on td "[PERSON_NAME]" at bounding box center [554, 137] width 62 height 10
drag, startPoint x: 551, startPoint y: 124, endPoint x: 539, endPoint y: 124, distance: 11.6
click at [539, 124] on tr "# 18 精油-599 [PERSON_NAME]120 4" at bounding box center [538, 127] width 174 height 10
drag, startPoint x: 556, startPoint y: 116, endPoint x: 540, endPoint y: 102, distance: 21.0
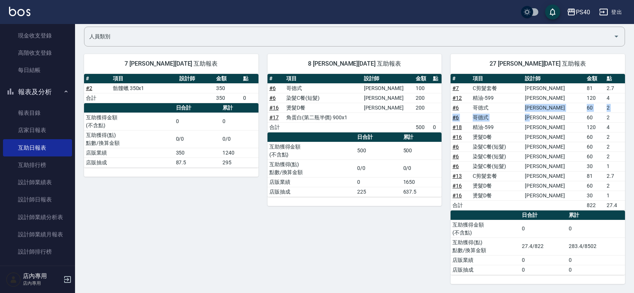
click at [537, 104] on tbody "# 7 C剪髮套餐 [PERSON_NAME] 81 2.7 # 12 精油-599 [PERSON_NAME]120 4 # 6 哥德式 [PERSON_N…" at bounding box center [538, 146] width 174 height 127
drag, startPoint x: 553, startPoint y: 96, endPoint x: 541, endPoint y: 96, distance: 12.4
click at [541, 96] on td "[PERSON_NAME]" at bounding box center [554, 98] width 62 height 10
drag, startPoint x: 548, startPoint y: 89, endPoint x: 501, endPoint y: 115, distance: 53.7
click at [547, 89] on td "[PERSON_NAME]" at bounding box center [554, 88] width 62 height 10
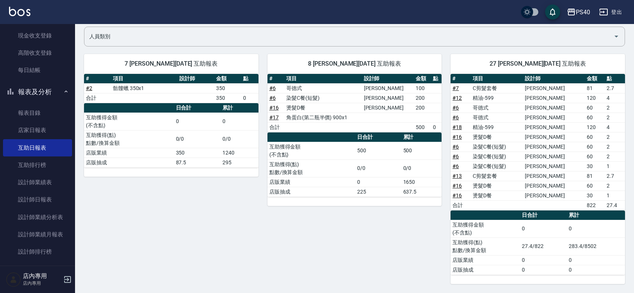
click at [360, 216] on div "8 [PERSON_NAME][DATE] 互助報表 # 項目 設計師 金額 點 # 6 哥德式 [PERSON_NAME] 100 # 6 染髮C餐(短髮)…" at bounding box center [349, 164] width 183 height 239
click at [50, 198] on link "設計師日報表" at bounding box center [37, 199] width 69 height 17
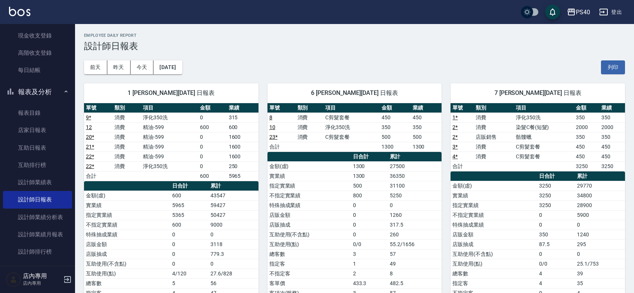
click at [155, 97] on div "1 [PERSON_NAME][DATE] 日報表" at bounding box center [171, 93] width 174 height 20
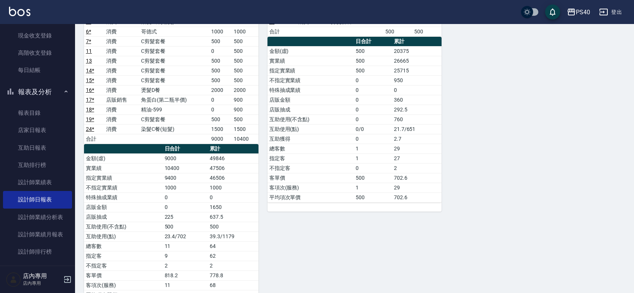
scroll to position [397, 0]
